Goal: Information Seeking & Learning: Understand process/instructions

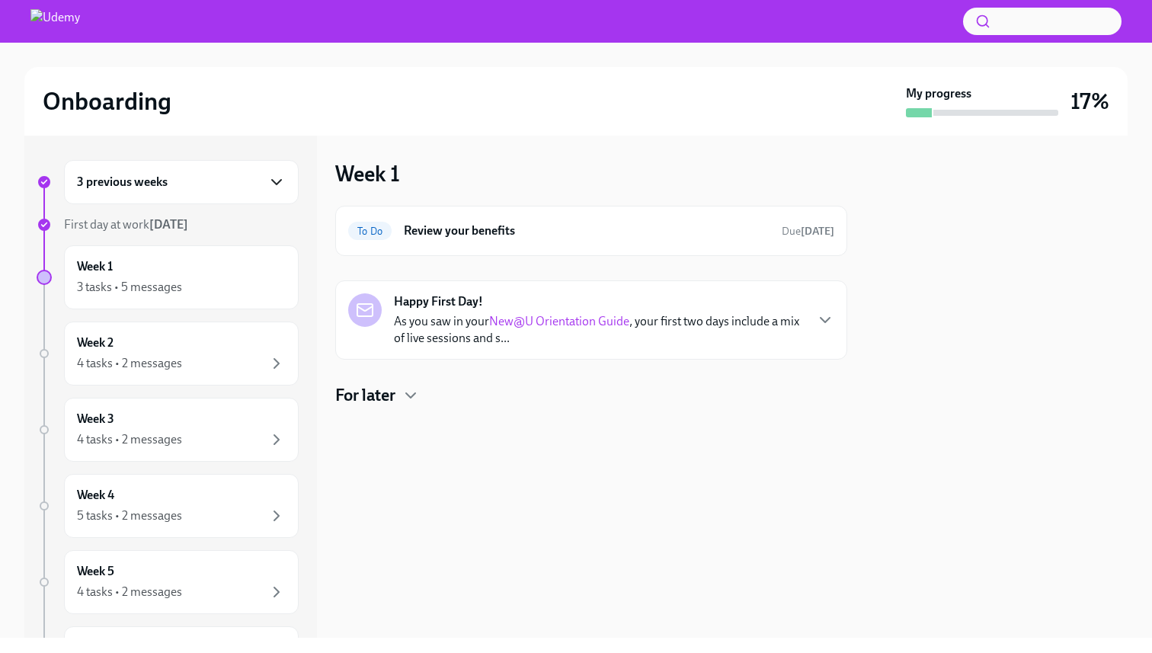
click at [281, 190] on icon "button" at bounding box center [276, 182] width 18 height 18
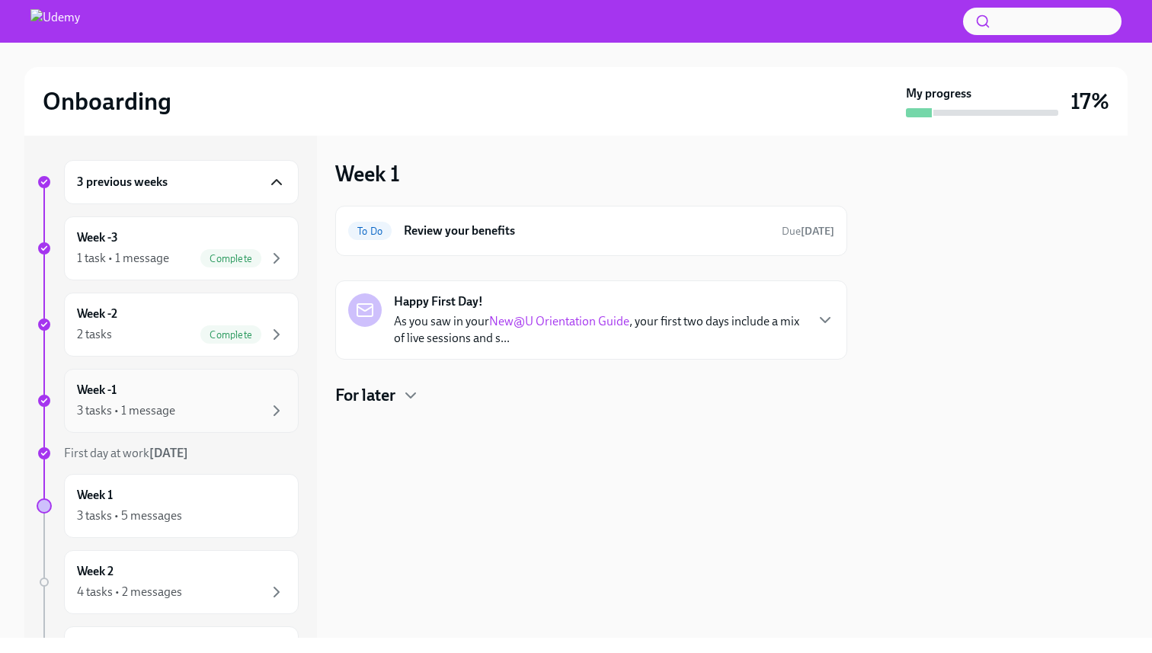
click at [256, 395] on div "Week -1 3 tasks • 1 message" at bounding box center [181, 401] width 209 height 38
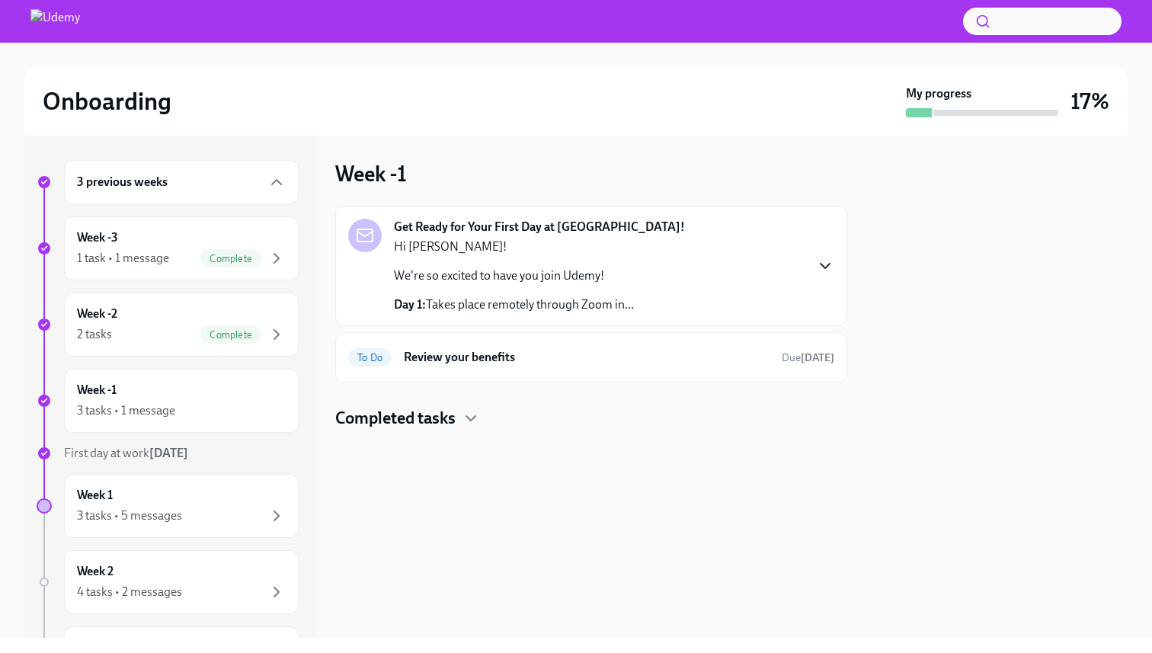
click at [826, 267] on icon "button" at bounding box center [825, 266] width 9 height 5
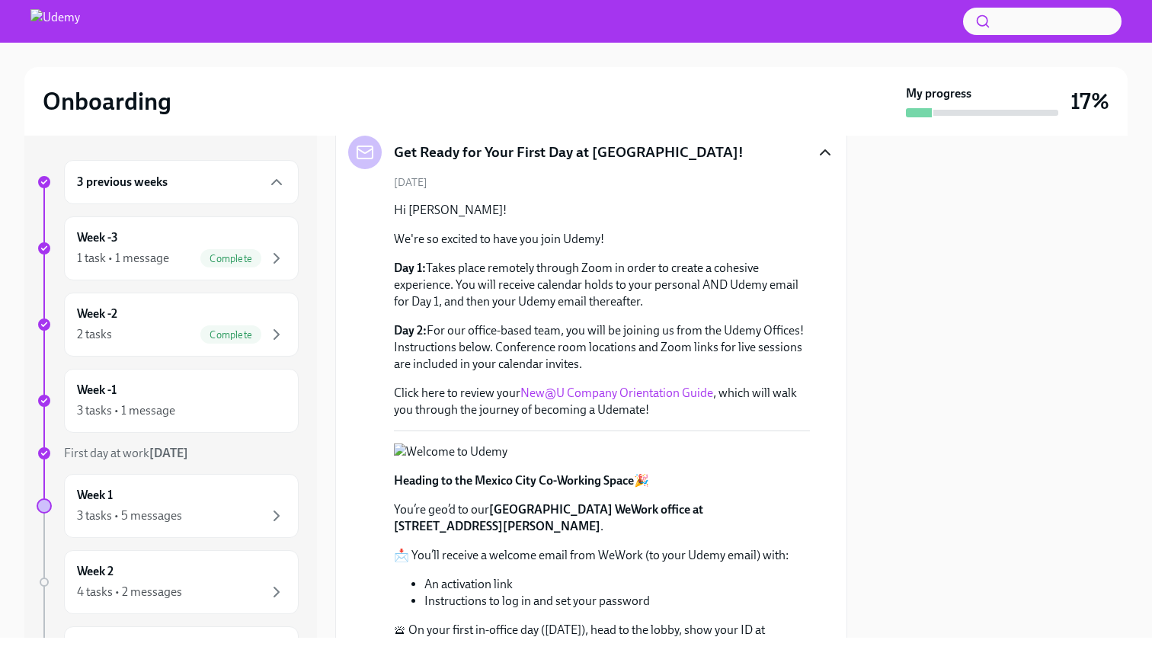
scroll to position [78, 0]
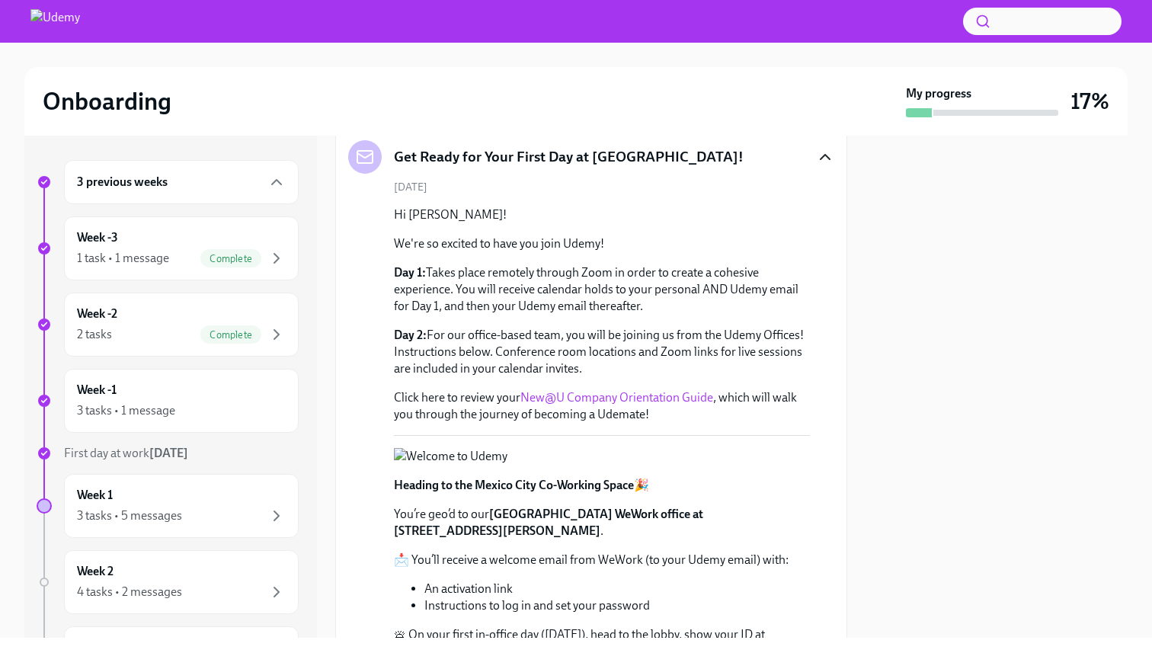
click at [649, 403] on link "New@U Company Orientation Guide" at bounding box center [616, 397] width 193 height 14
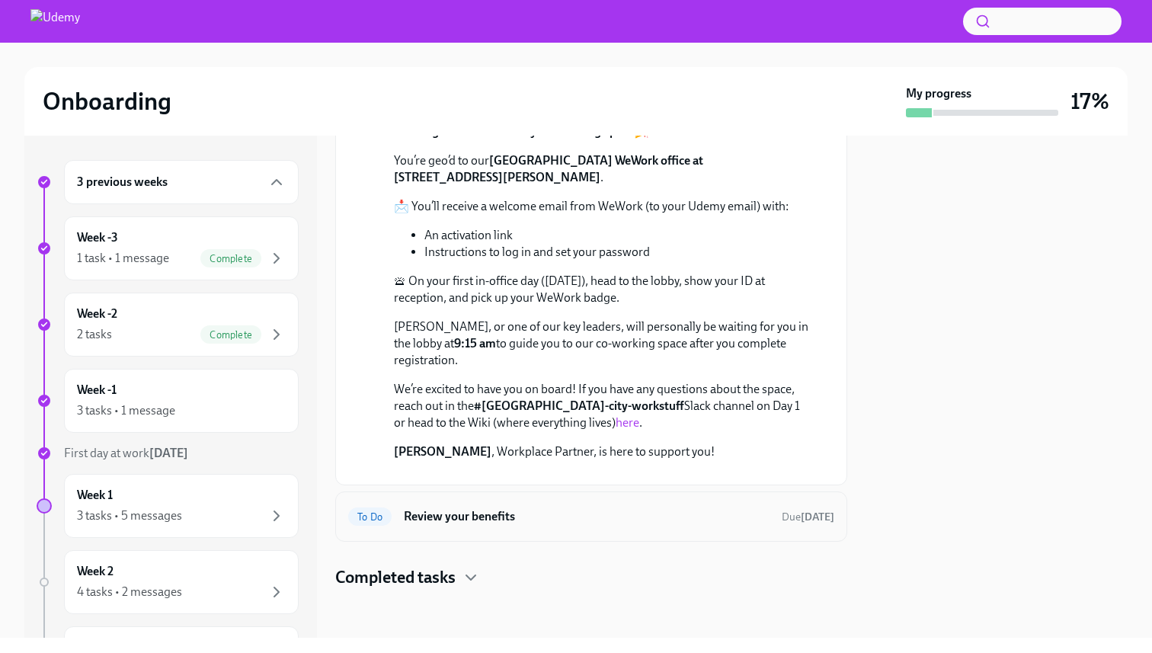
scroll to position [558, 0]
click at [616, 430] on link "here" at bounding box center [628, 422] width 24 height 14
click at [515, 528] on div "To Do Review your benefits Due [DATE]" at bounding box center [591, 516] width 486 height 24
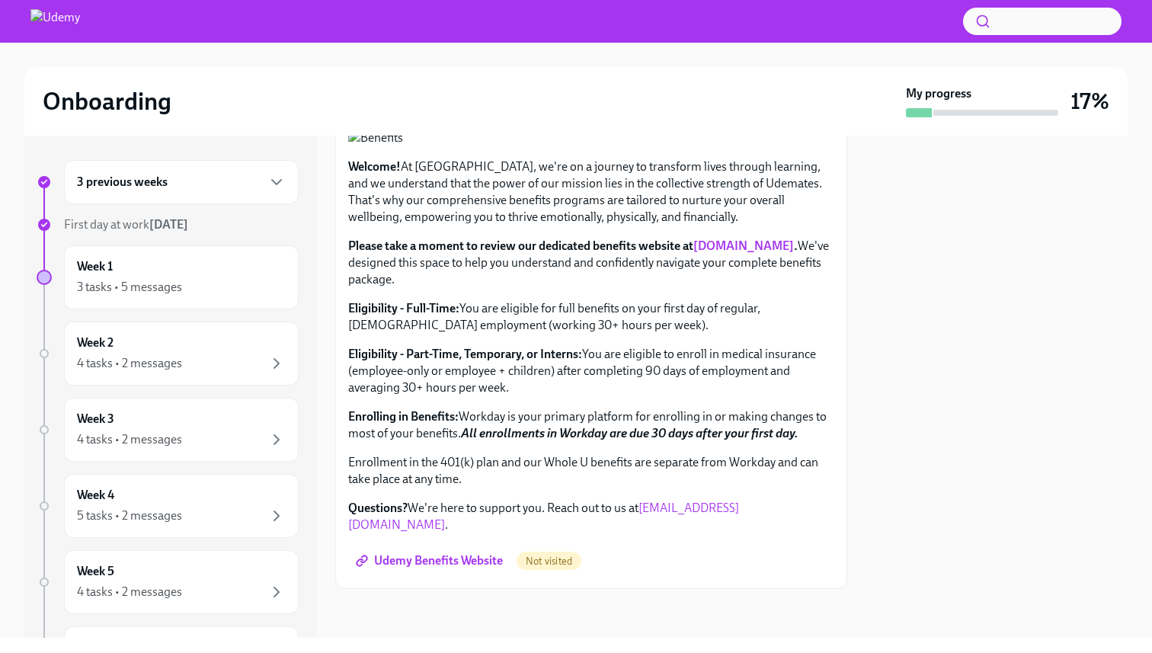
scroll to position [475, 0]
click at [468, 565] on span "Udemy Benefits Website" at bounding box center [431, 560] width 144 height 15
click at [555, 567] on span "Not visited" at bounding box center [549, 560] width 65 height 11
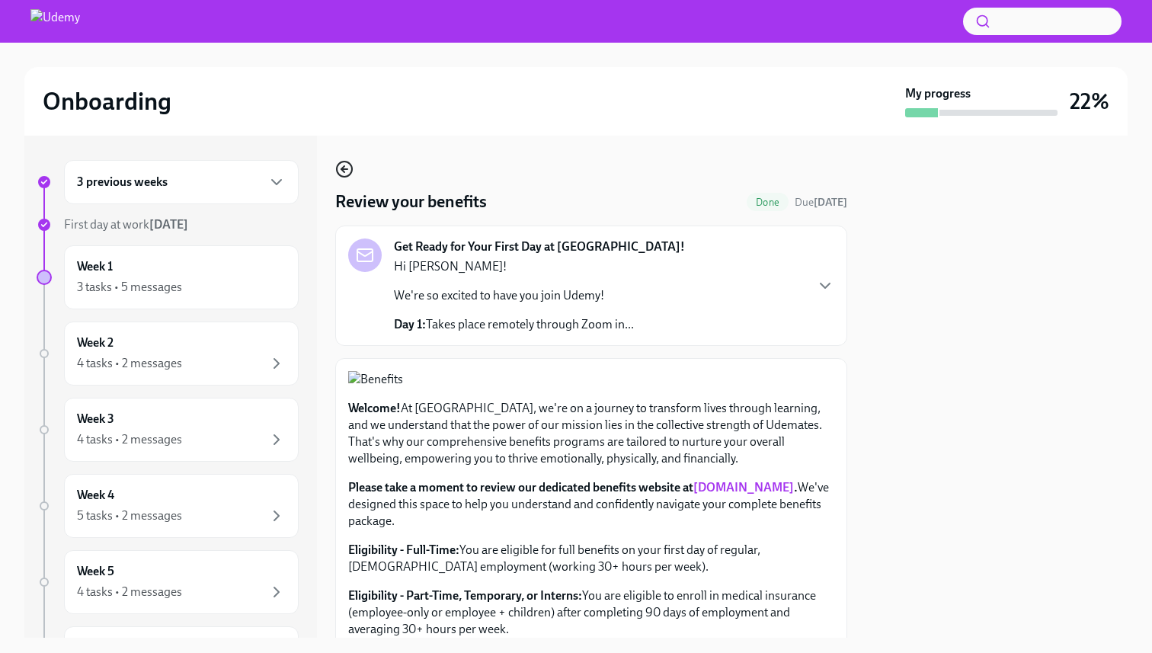
click at [344, 166] on icon "button" at bounding box center [342, 169] width 3 height 6
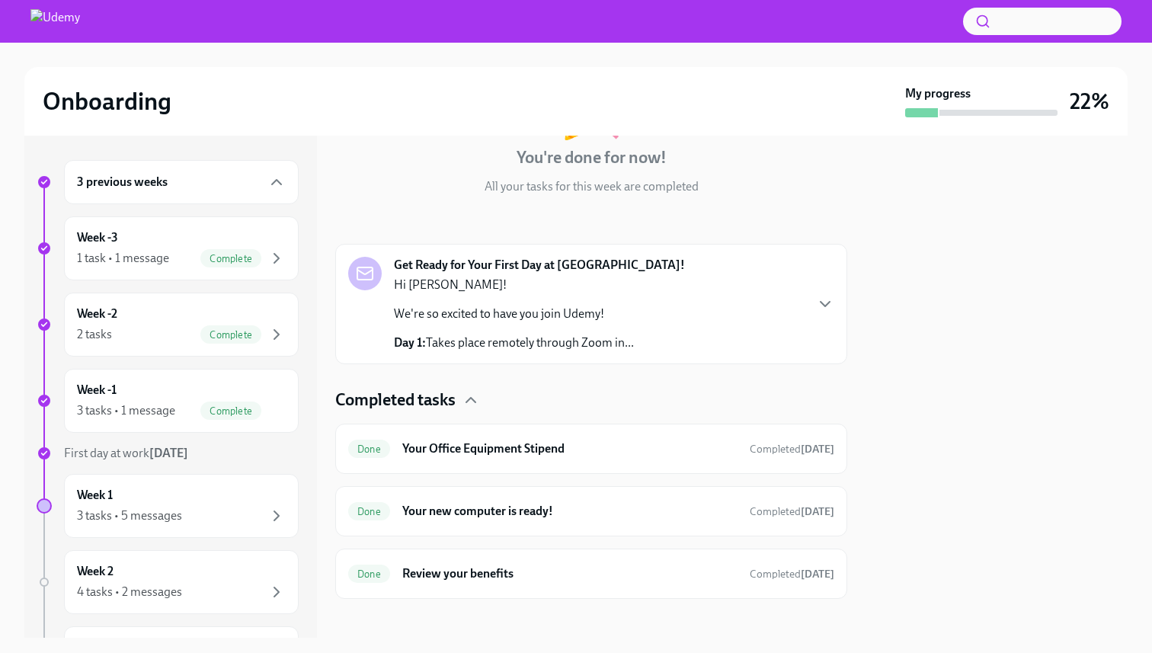
scroll to position [153, 0]
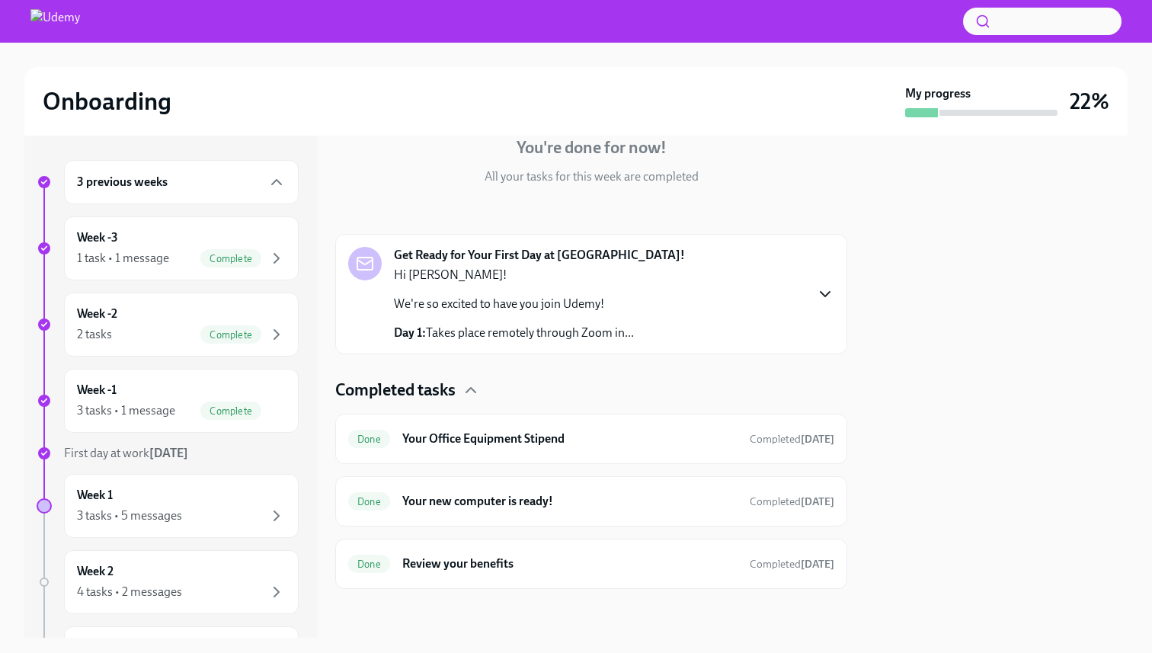
click at [819, 293] on icon "button" at bounding box center [825, 294] width 18 height 18
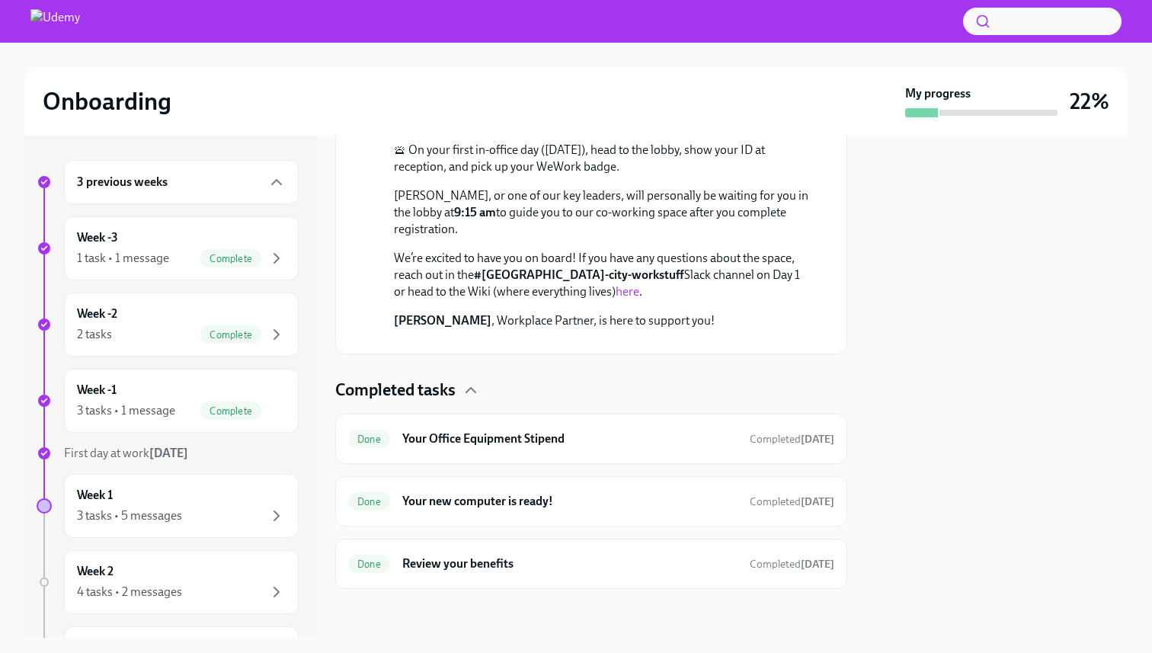
scroll to position [865, 0]
click at [450, 341] on button "Zoom image" at bounding box center [446, 341] width 104 height 0
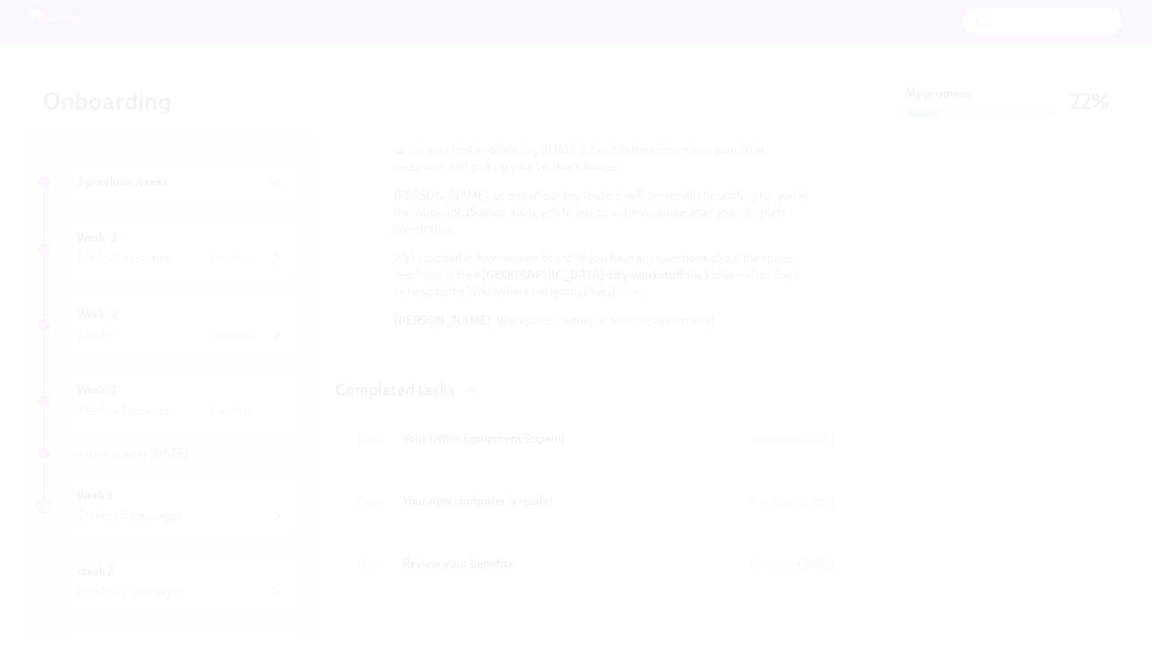
click at [659, 418] on button "Unzoom image" at bounding box center [576, 326] width 1152 height 653
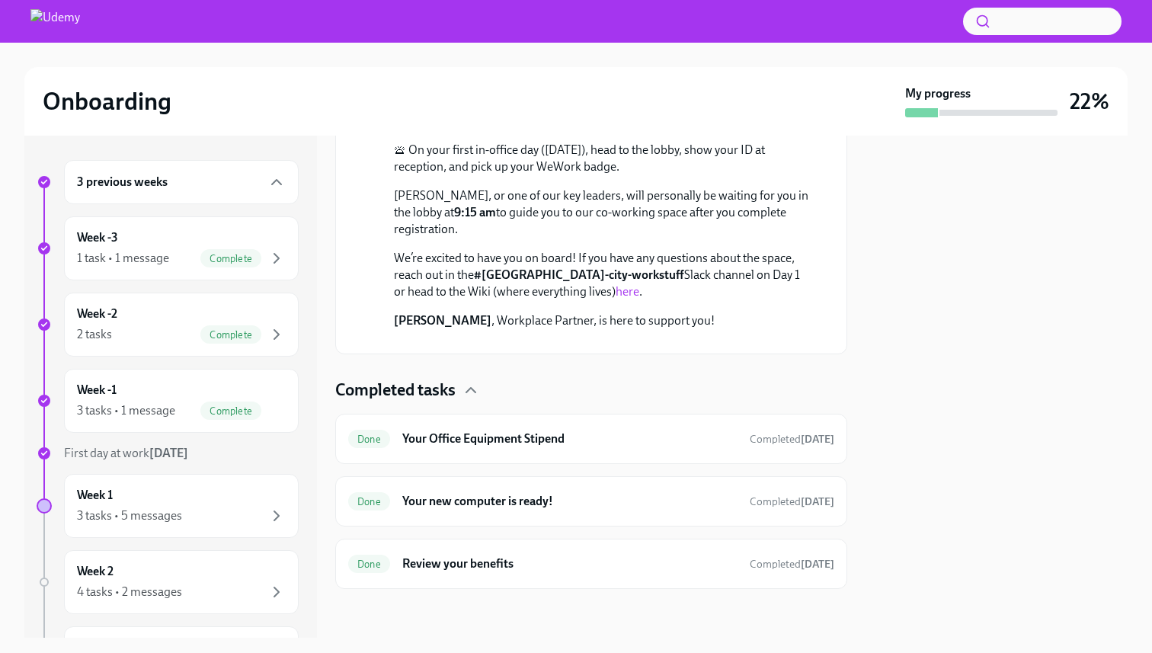
click at [616, 299] on link "here" at bounding box center [628, 291] width 24 height 14
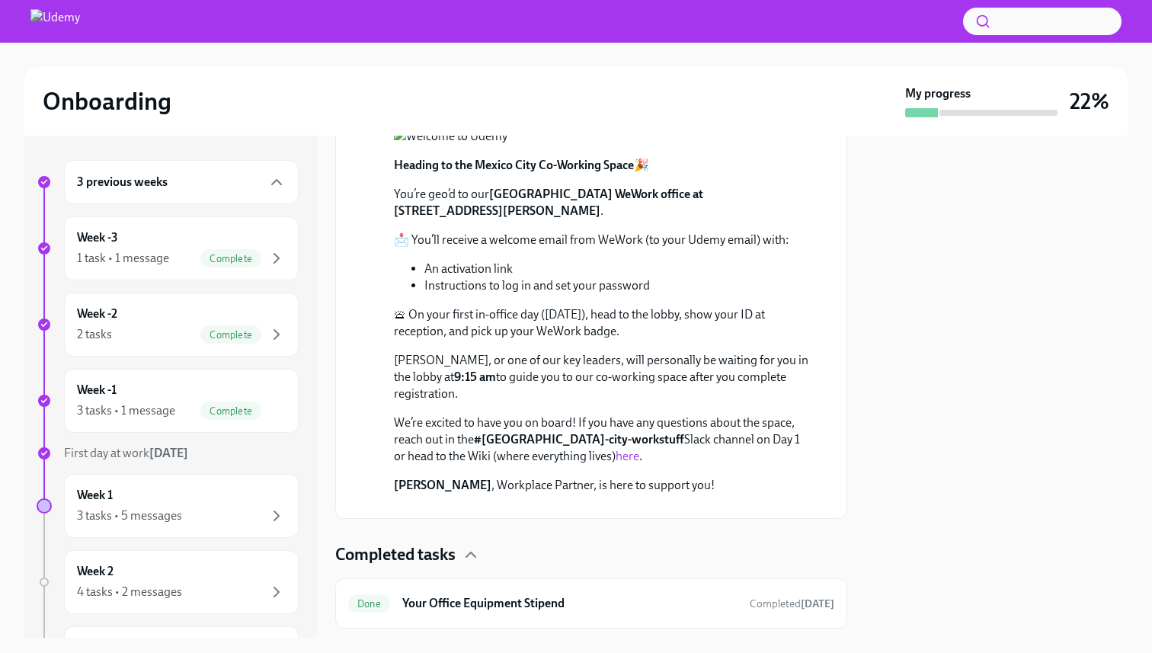
click at [702, 219] on p "You’re geo’d to our [GEOGRAPHIC_DATA] WeWork office at [STREET_ADDRESS][PERSON_…" at bounding box center [602, 203] width 416 height 34
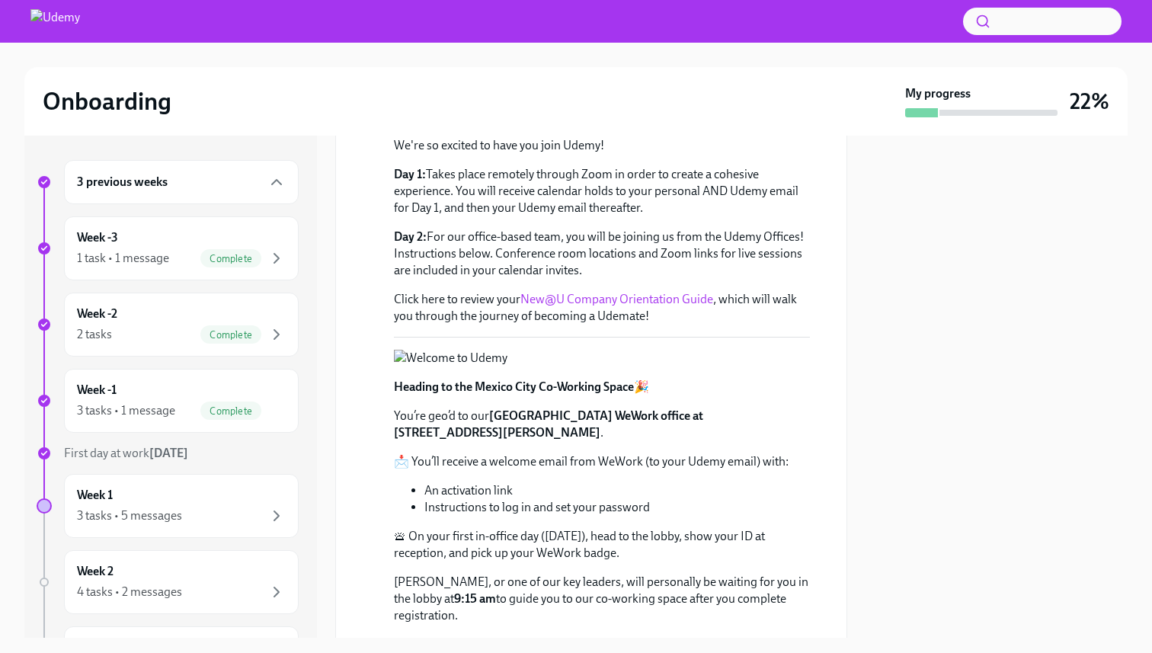
scroll to position [201, 0]
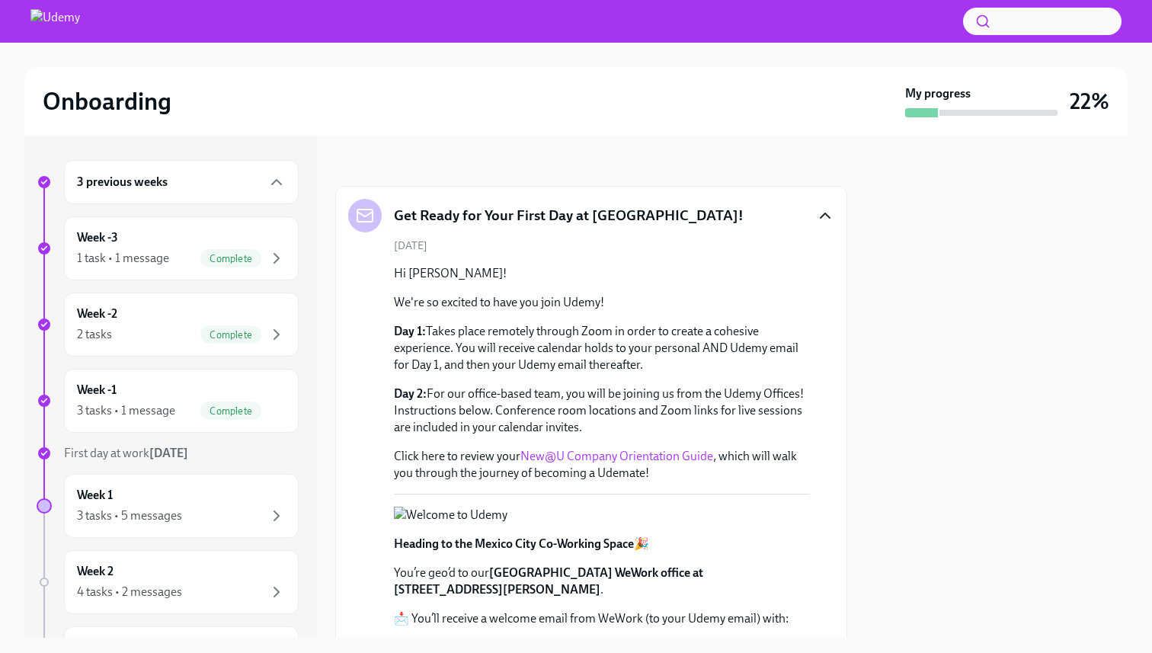
click at [821, 213] on icon "button" at bounding box center [825, 215] width 18 height 18
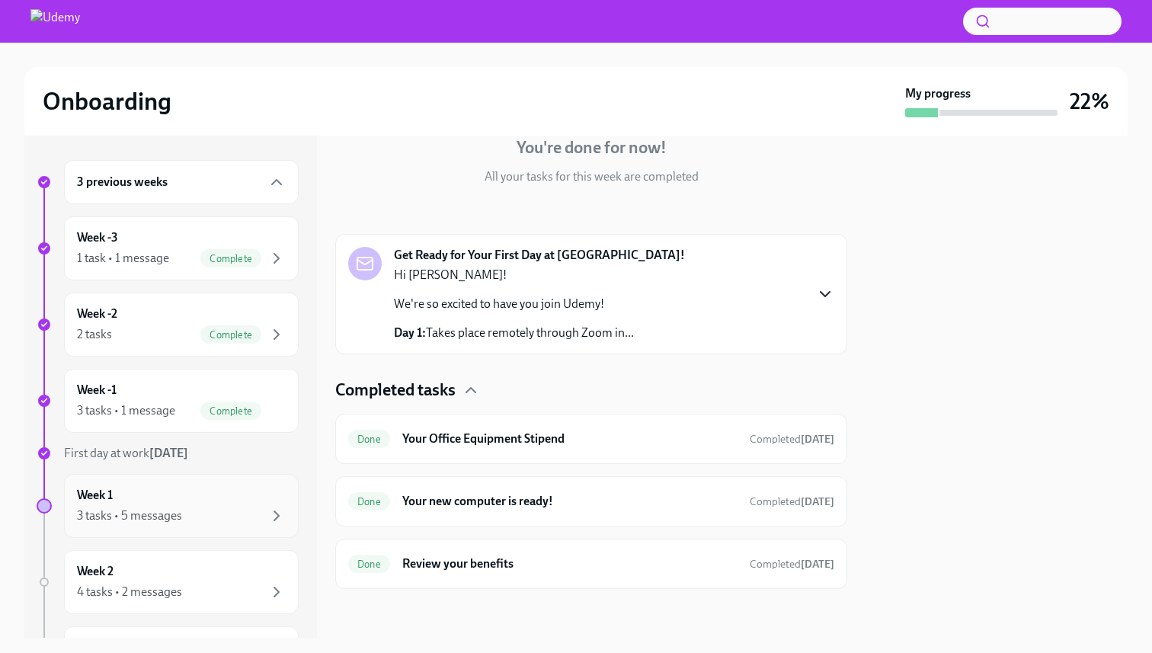
click at [230, 507] on div "3 tasks • 5 messages" at bounding box center [181, 516] width 209 height 18
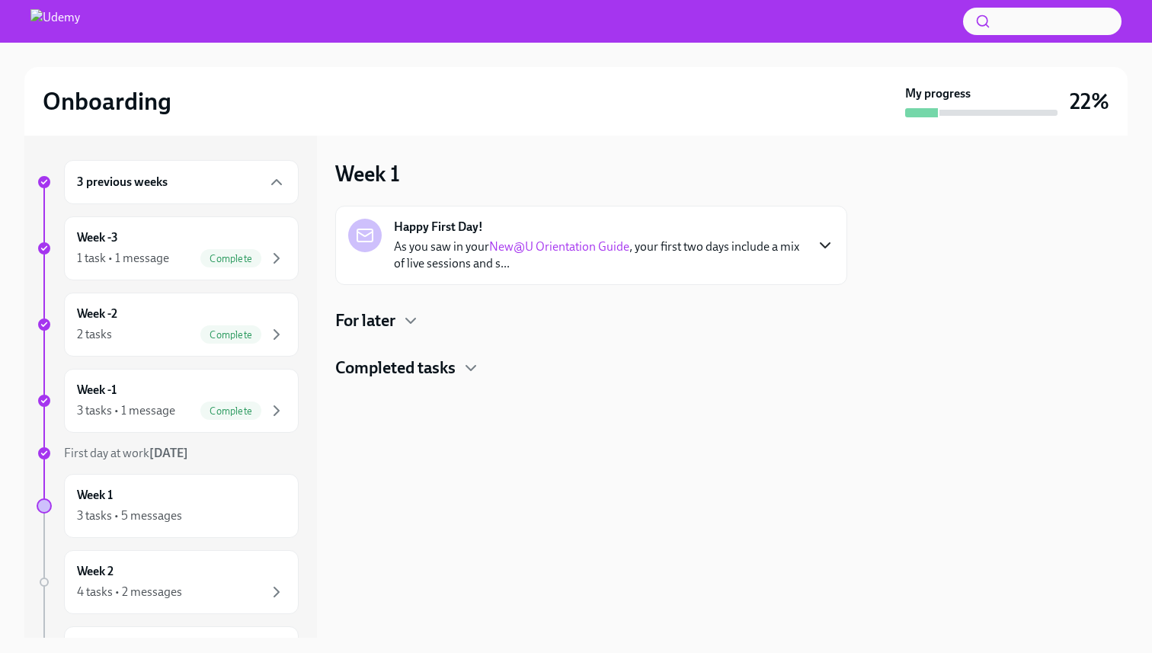
click at [822, 244] on icon "button" at bounding box center [825, 245] width 9 height 5
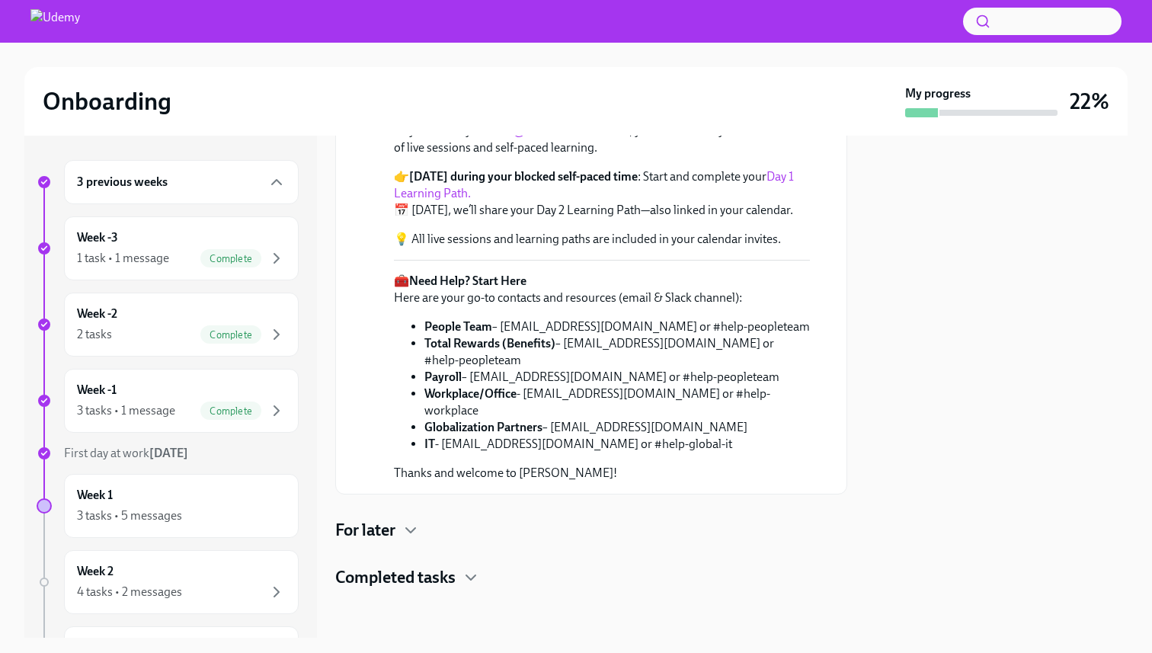
scroll to position [413, 0]
click at [402, 541] on div "For later" at bounding box center [591, 530] width 512 height 23
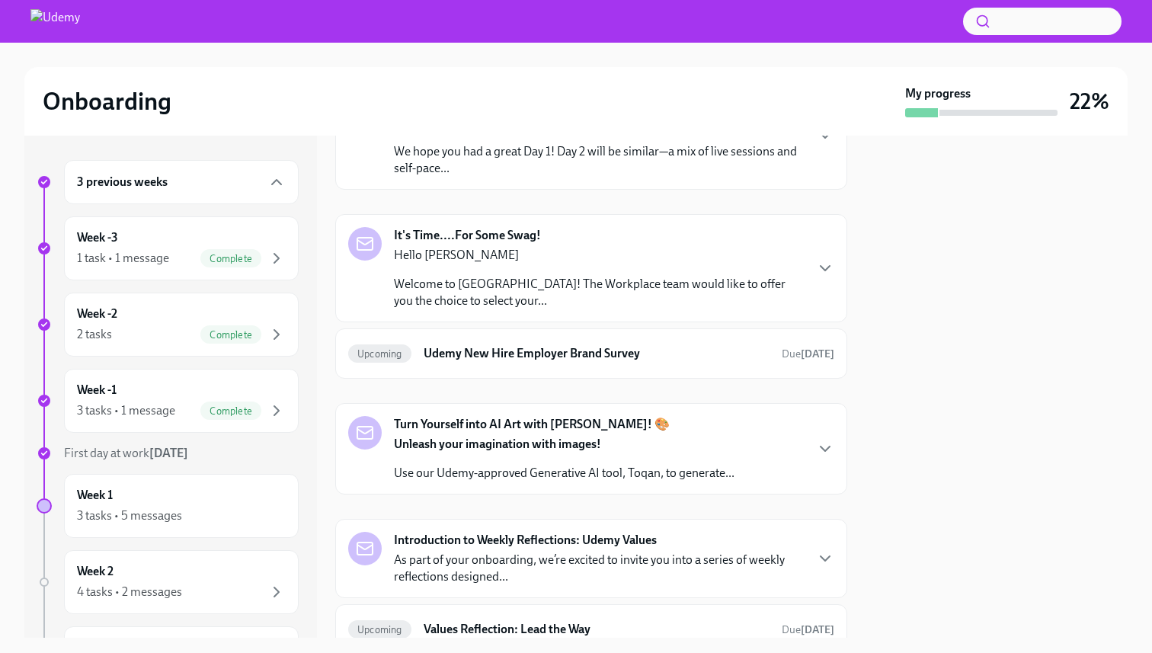
scroll to position [687, 0]
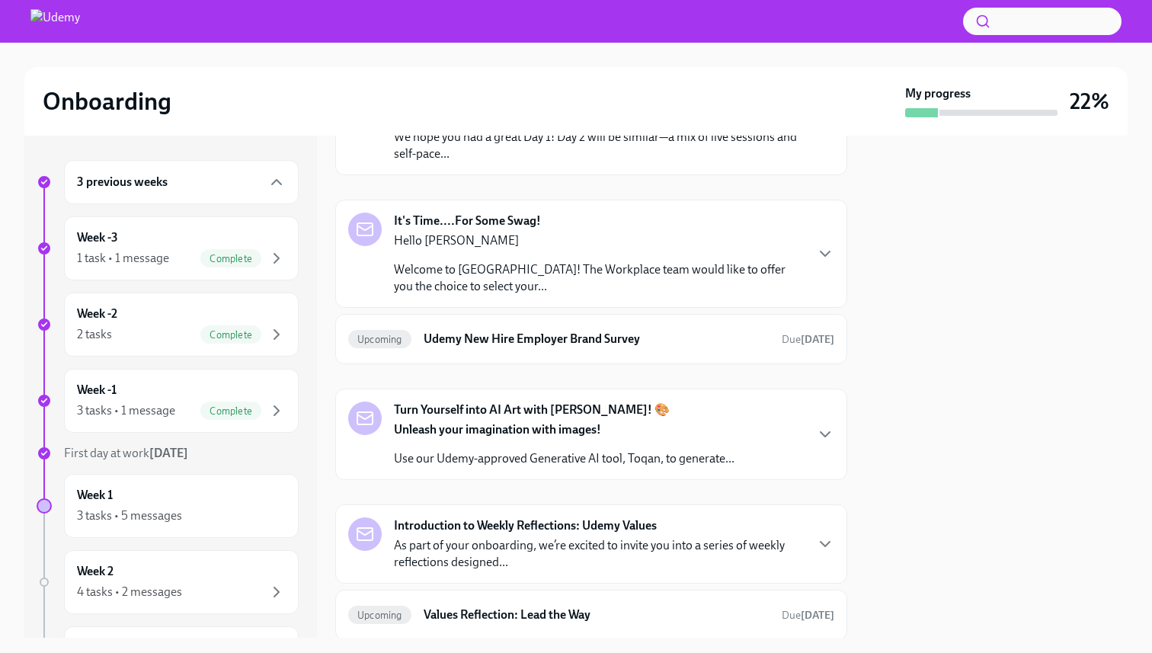
click at [826, 130] on icon "button" at bounding box center [825, 121] width 18 height 18
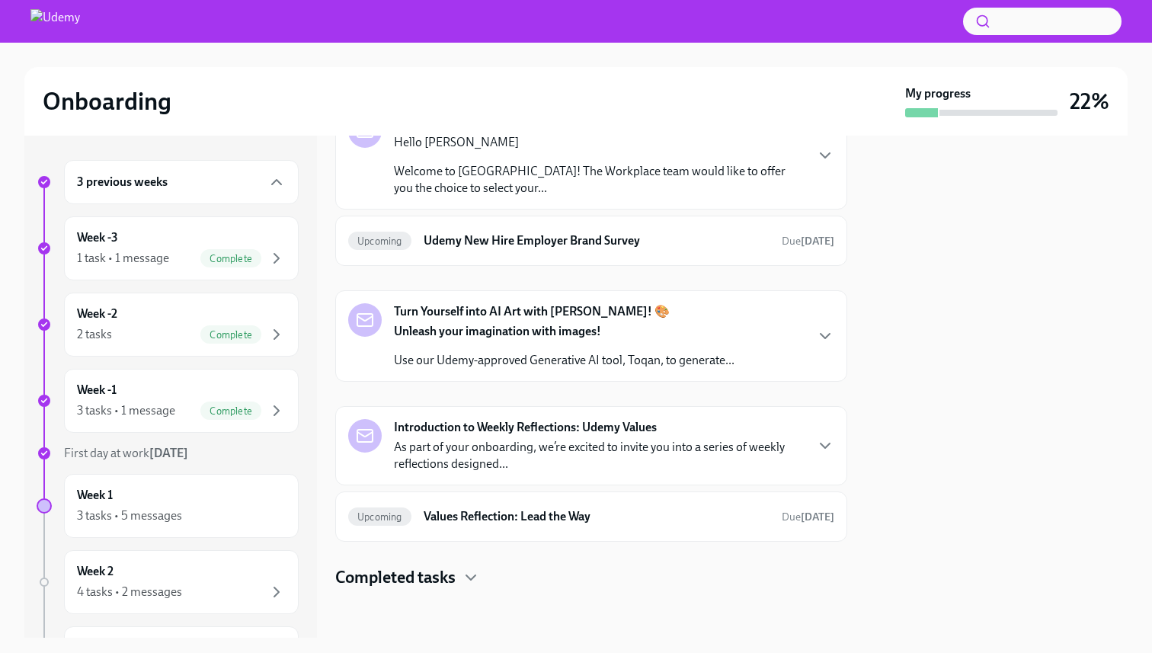
scroll to position [1045, 0]
click at [819, 197] on div "It's Time....For Some Swag! Hello [PERSON_NAME] Welcome to [GEOGRAPHIC_DATA]! T…" at bounding box center [591, 155] width 486 height 82
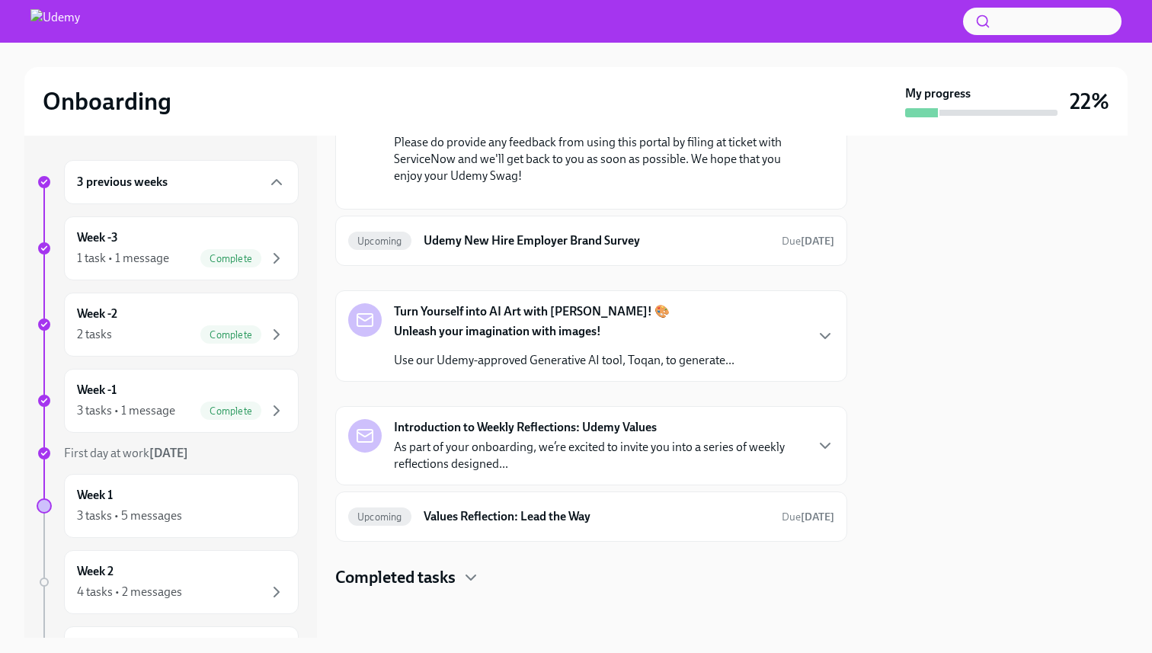
scroll to position [1381, 0]
